Goal: Register for event/course

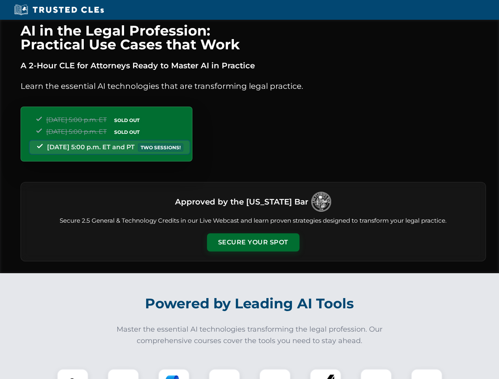
click at [253, 243] on button "Secure Your Spot" at bounding box center [253, 243] width 92 height 18
click at [73, 374] on img at bounding box center [72, 384] width 23 height 23
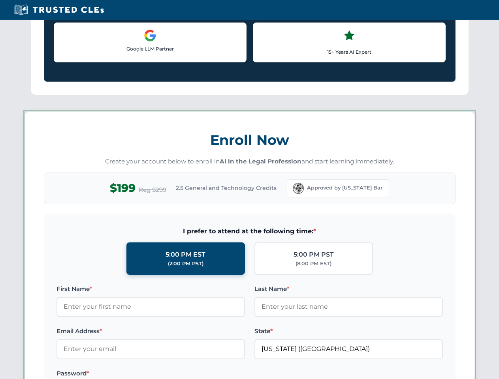
click at [174, 374] on label "Password *" at bounding box center [151, 373] width 189 height 9
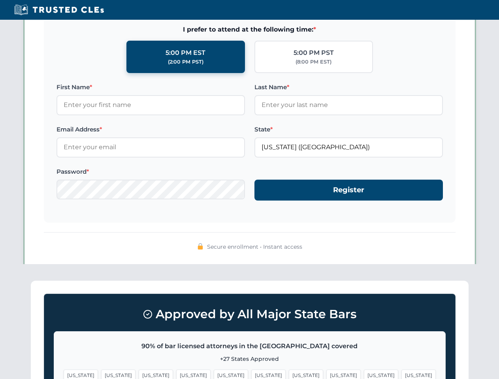
click at [364, 374] on span "[US_STATE]" at bounding box center [381, 375] width 34 height 11
